Goal: Information Seeking & Learning: Find specific page/section

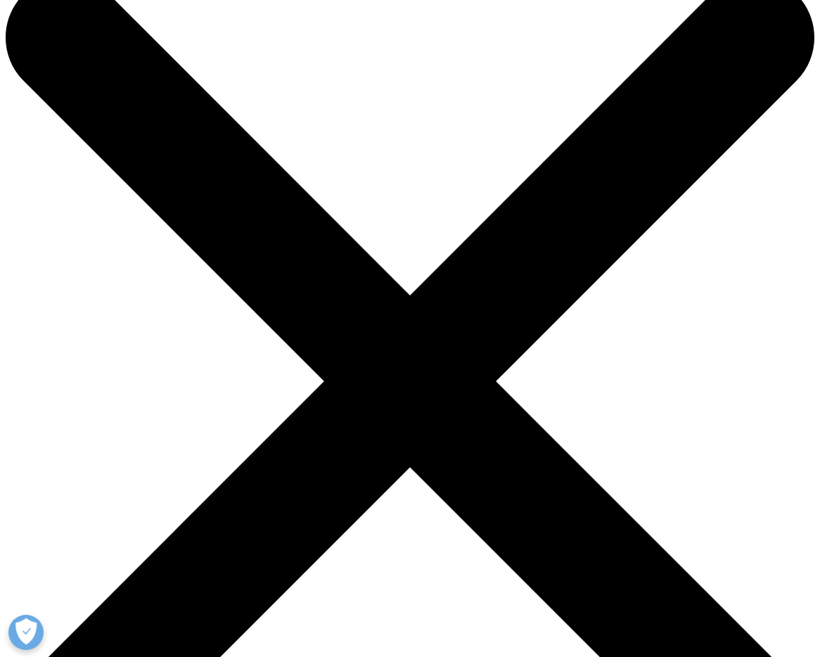
scroll to position [41, 0]
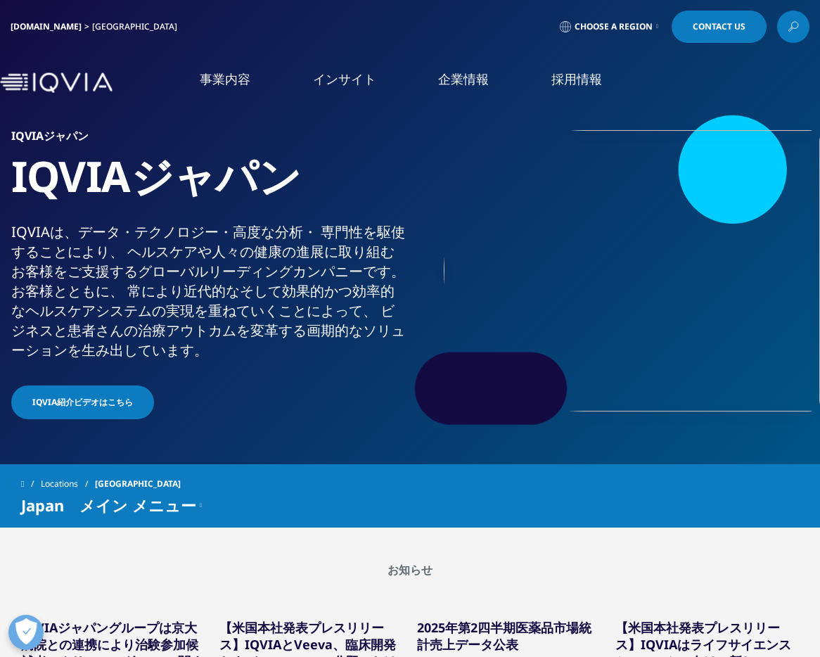
click at [792, 21] on icon at bounding box center [793, 27] width 11 height 18
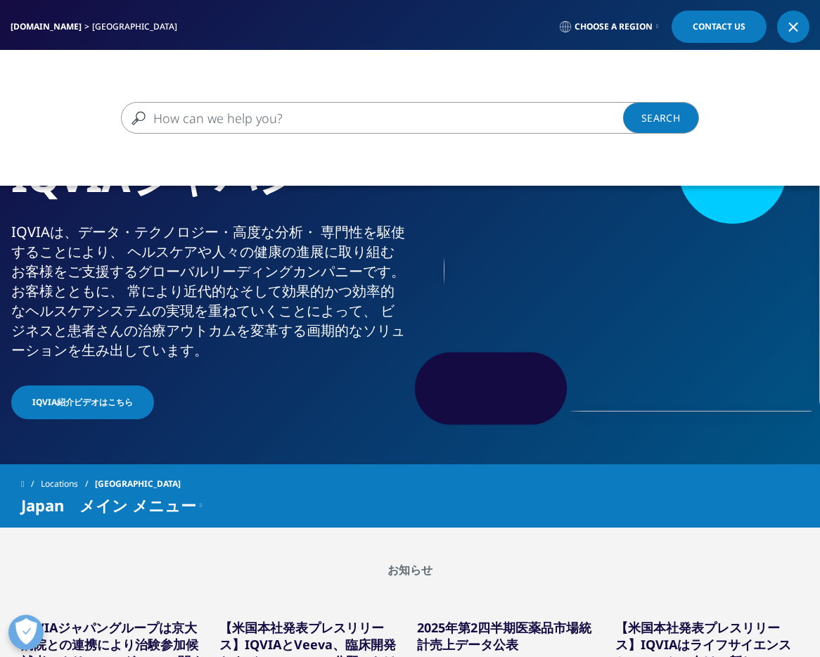
click at [465, 113] on input "検索する" at bounding box center [390, 118] width 538 height 32
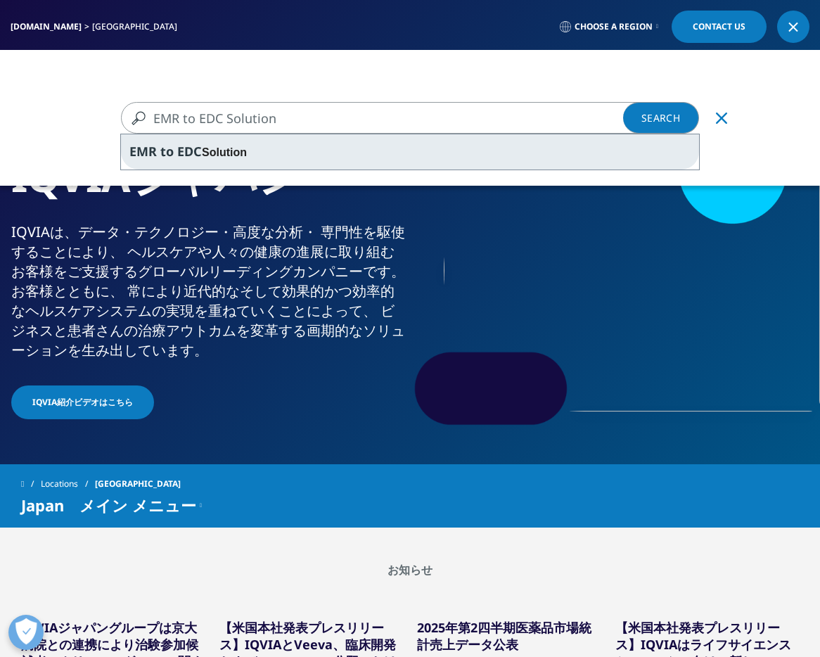
type input "EMR to EDC Solution"
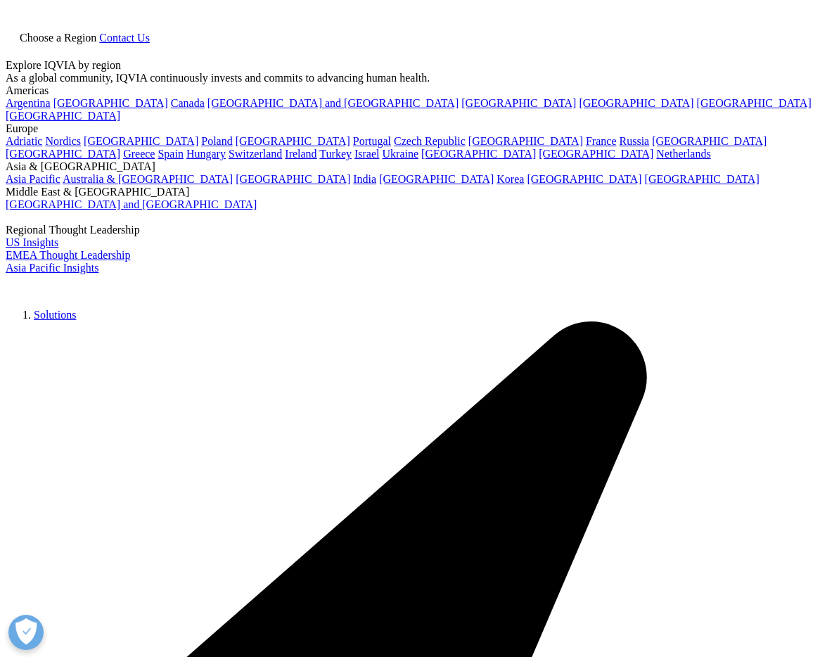
type input "EMR to EDC Solution"
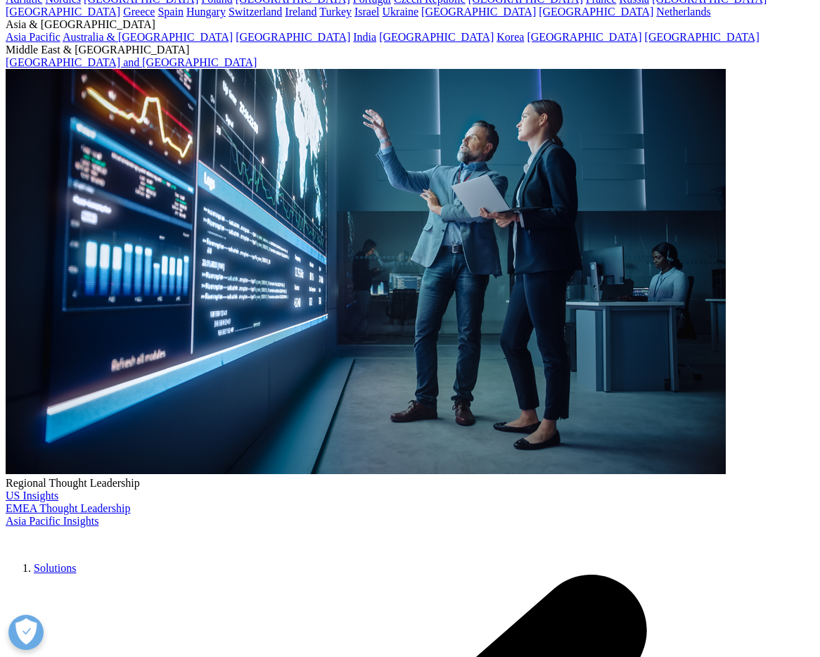
scroll to position [185, 0]
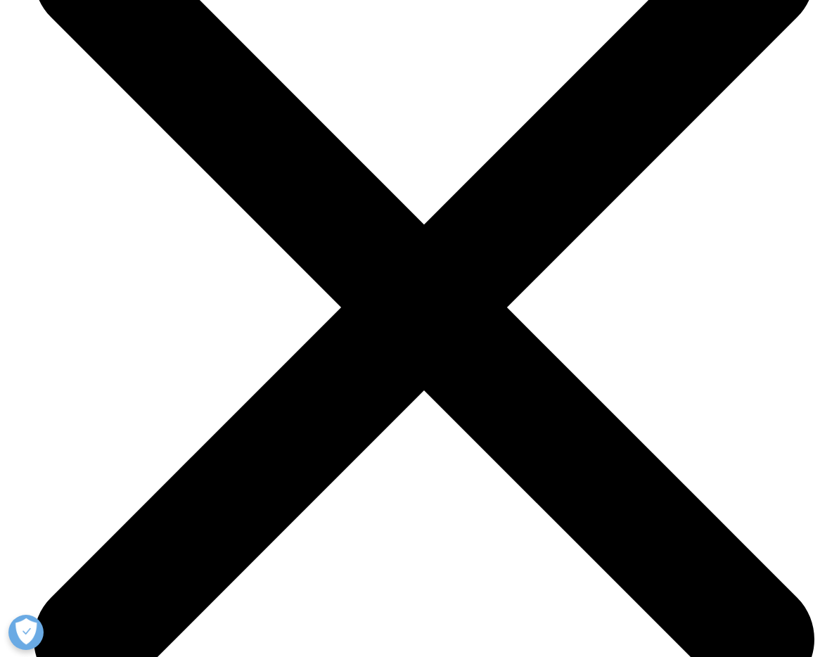
scroll to position [3749, 0]
